Goal: Task Accomplishment & Management: Use online tool/utility

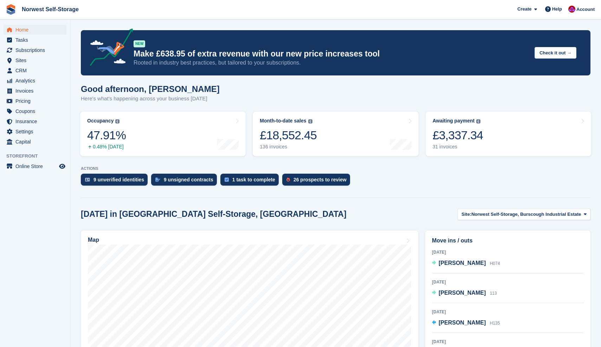
scroll to position [73, 0]
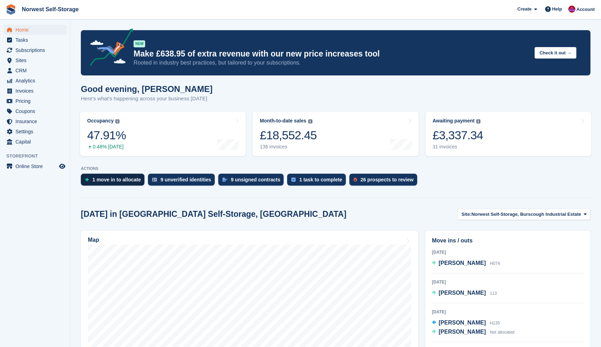
click at [118, 181] on div "1 move in to allocate" at bounding box center [116, 180] width 48 height 6
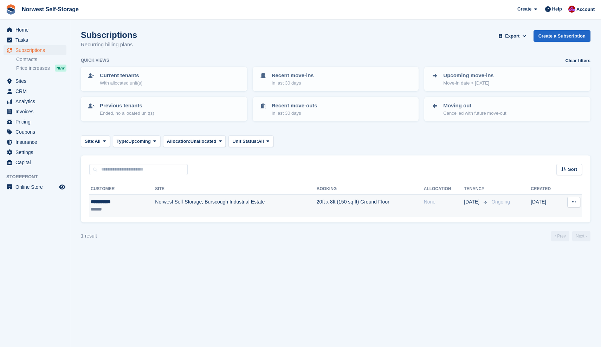
click at [286, 201] on td "Norwest Self-Storage, Burscough Industrial Estate" at bounding box center [236, 206] width 162 height 22
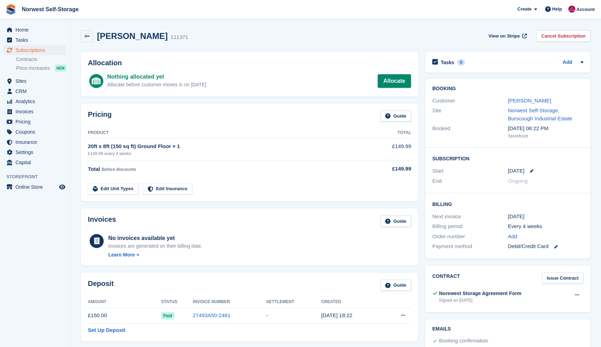
click at [390, 79] on link "Allocate" at bounding box center [394, 81] width 34 height 14
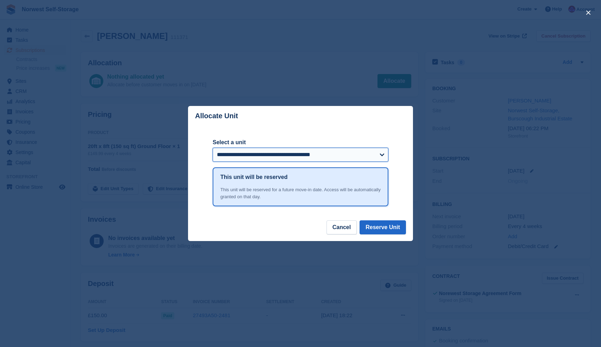
select select "*****"
click at [385, 228] on button "Reserve Unit" at bounding box center [382, 228] width 46 height 14
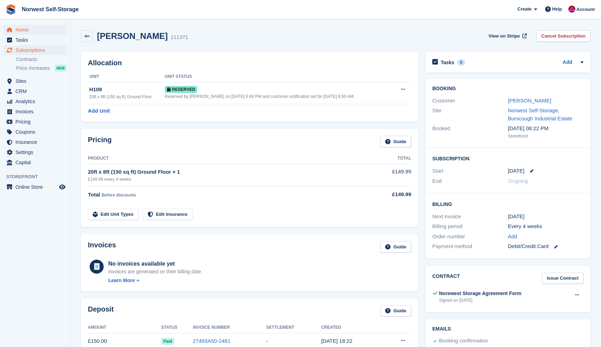
click at [22, 29] on span "Home" at bounding box center [36, 30] width 42 height 10
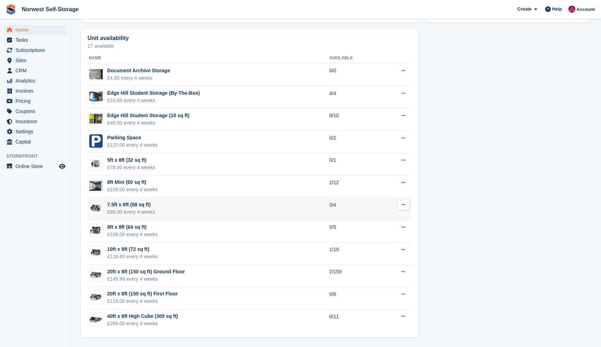
scroll to position [392, 0]
